Goal: Task Accomplishment & Management: Manage account settings

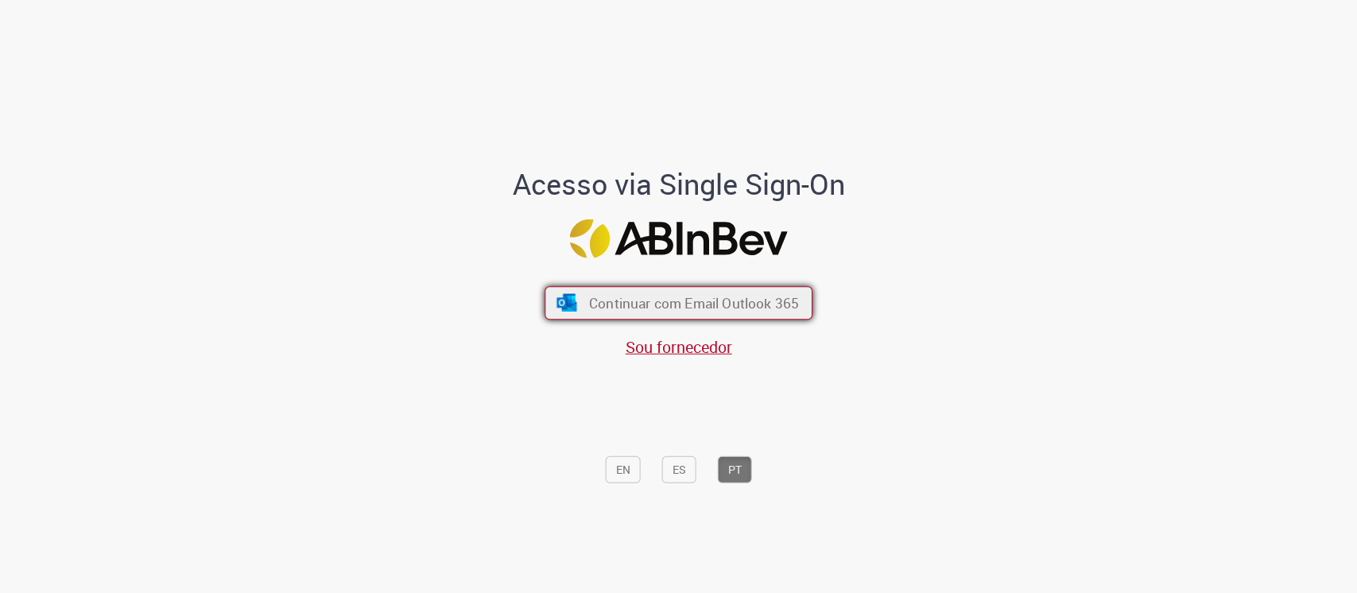
click at [693, 302] on span "Continuar com Email Outlook 365" at bounding box center [694, 302] width 210 height 18
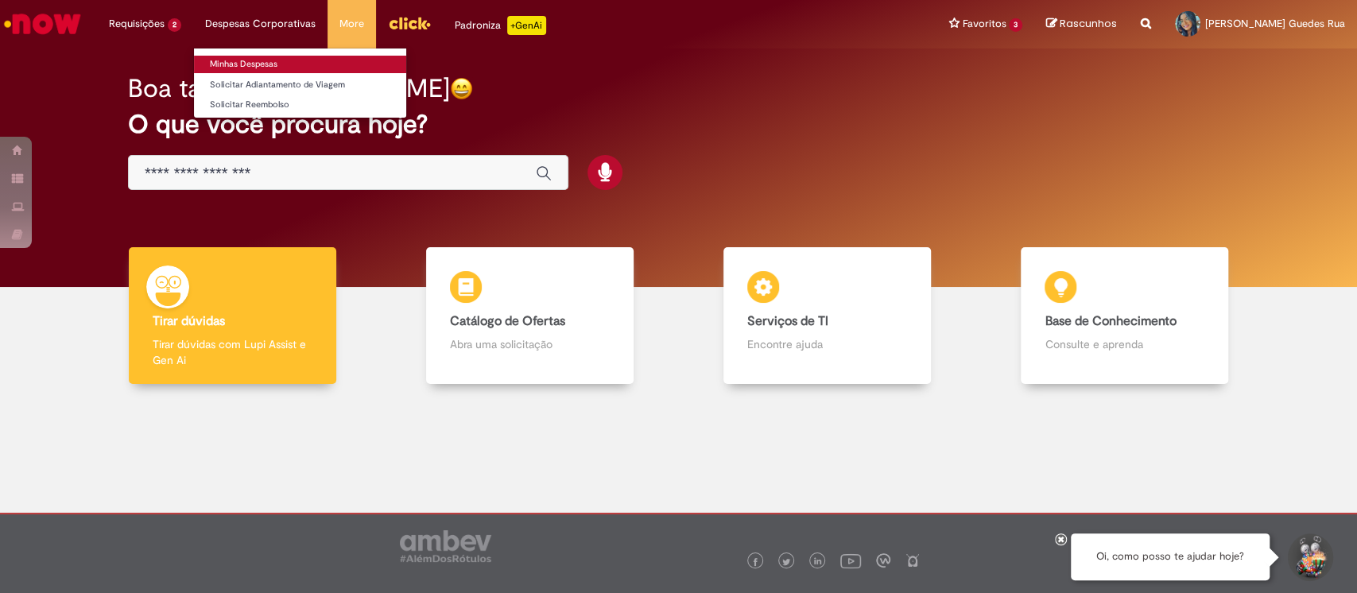
click at [245, 62] on link "Minhas Despesas" at bounding box center [300, 64] width 212 height 17
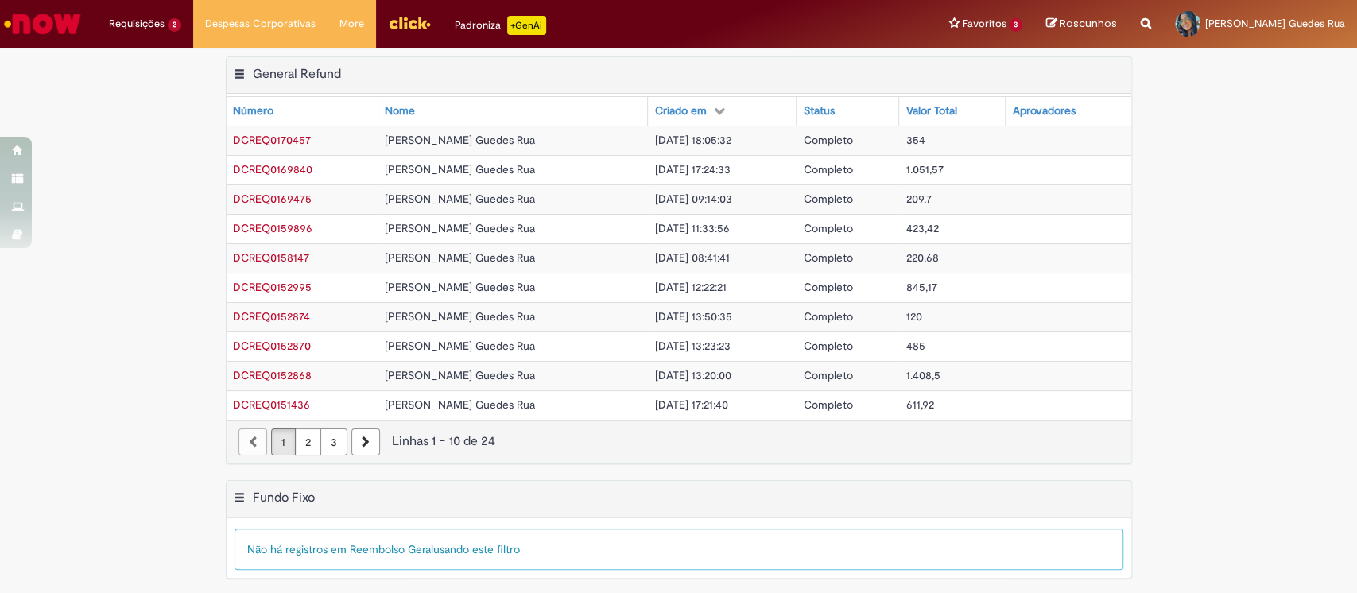
click at [928, 172] on span "1.051,57" at bounding box center [923, 169] width 37 height 14
click at [931, 202] on span "209,7" at bounding box center [917, 199] width 25 height 14
click at [921, 228] on span "423,42" at bounding box center [921, 228] width 33 height 14
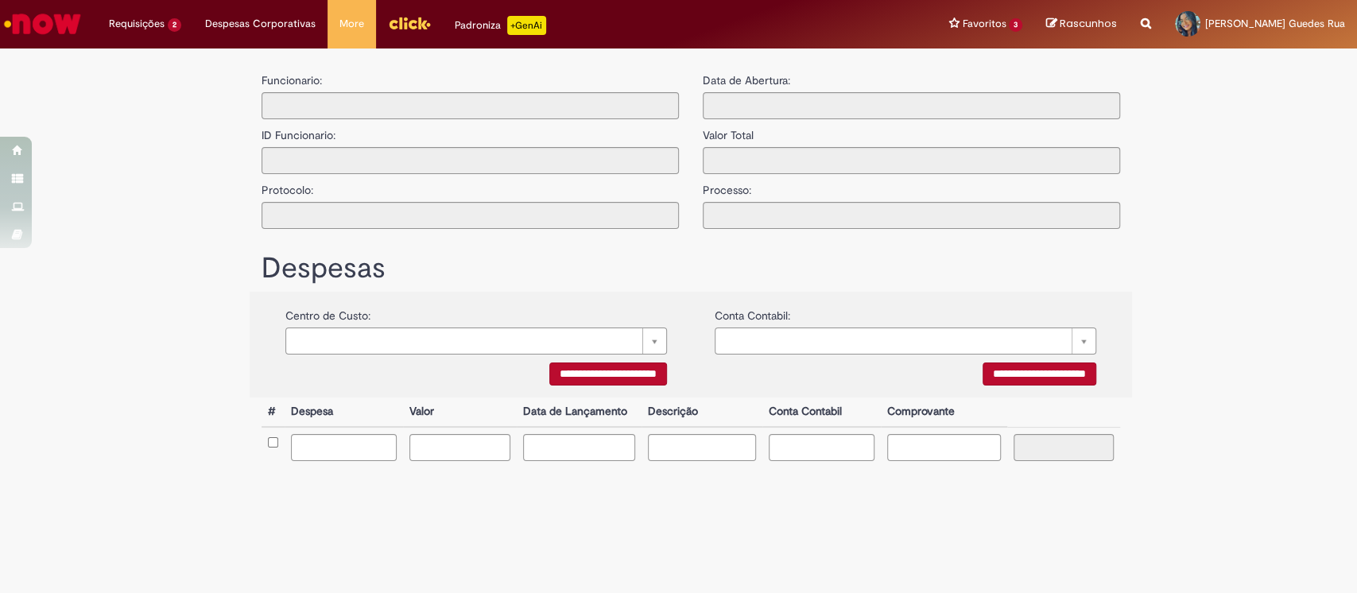
type input "**********"
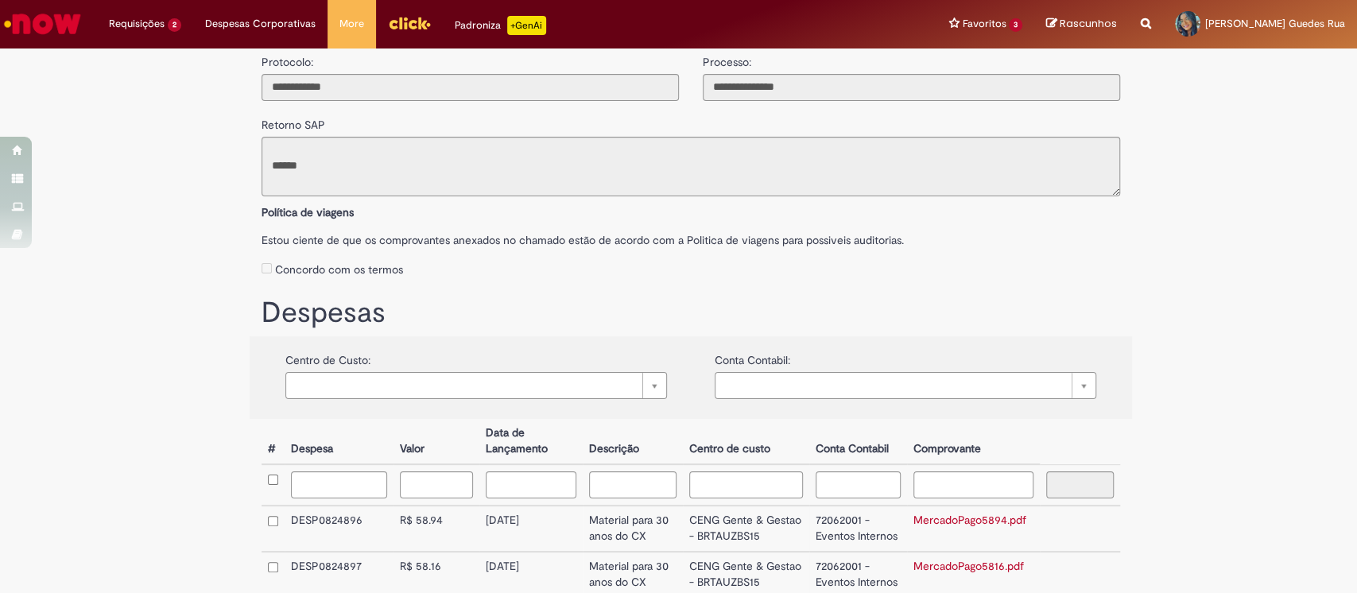
scroll to position [107, 0]
